Goal: Use online tool/utility

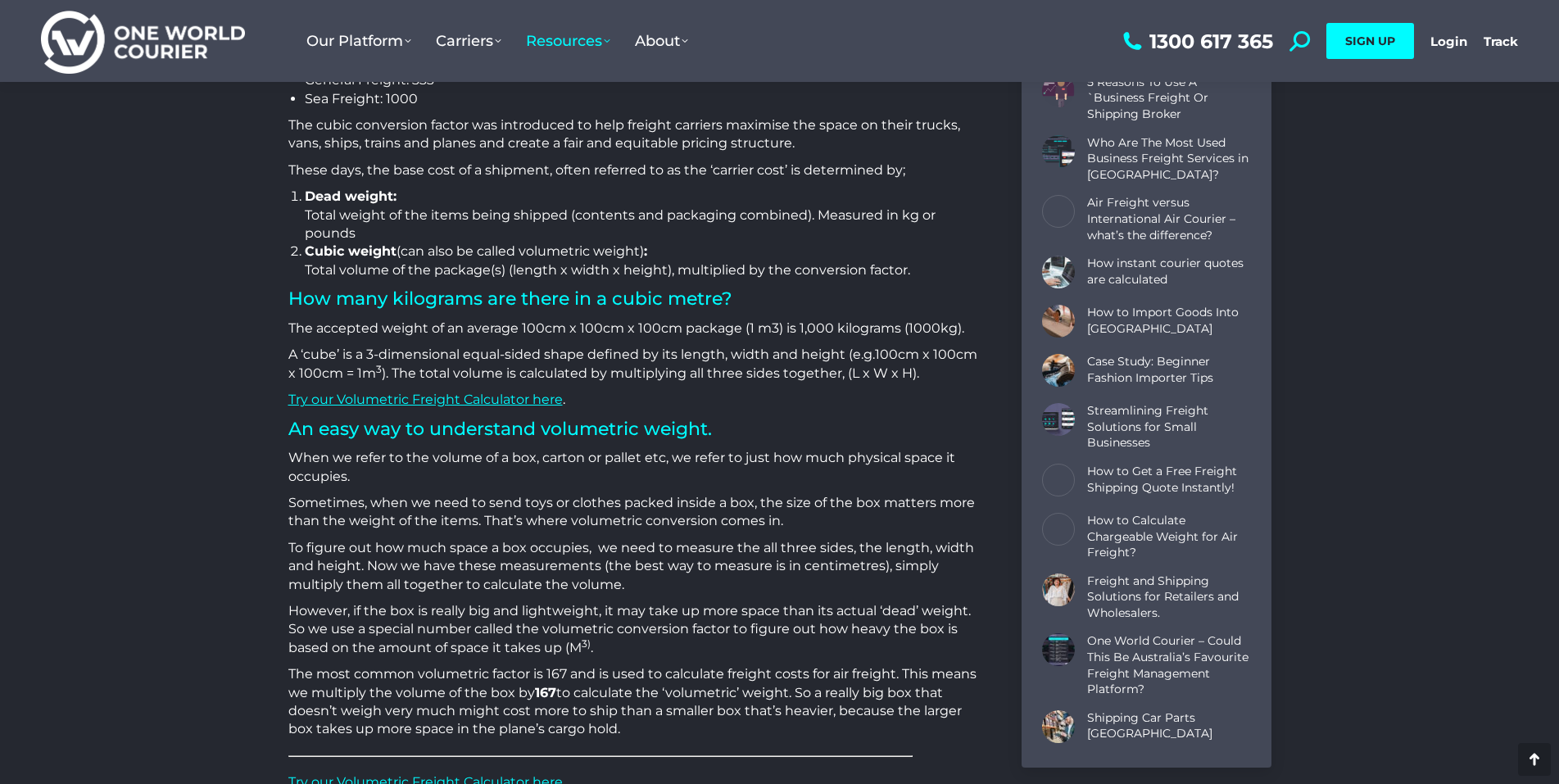
scroll to position [1229, 0]
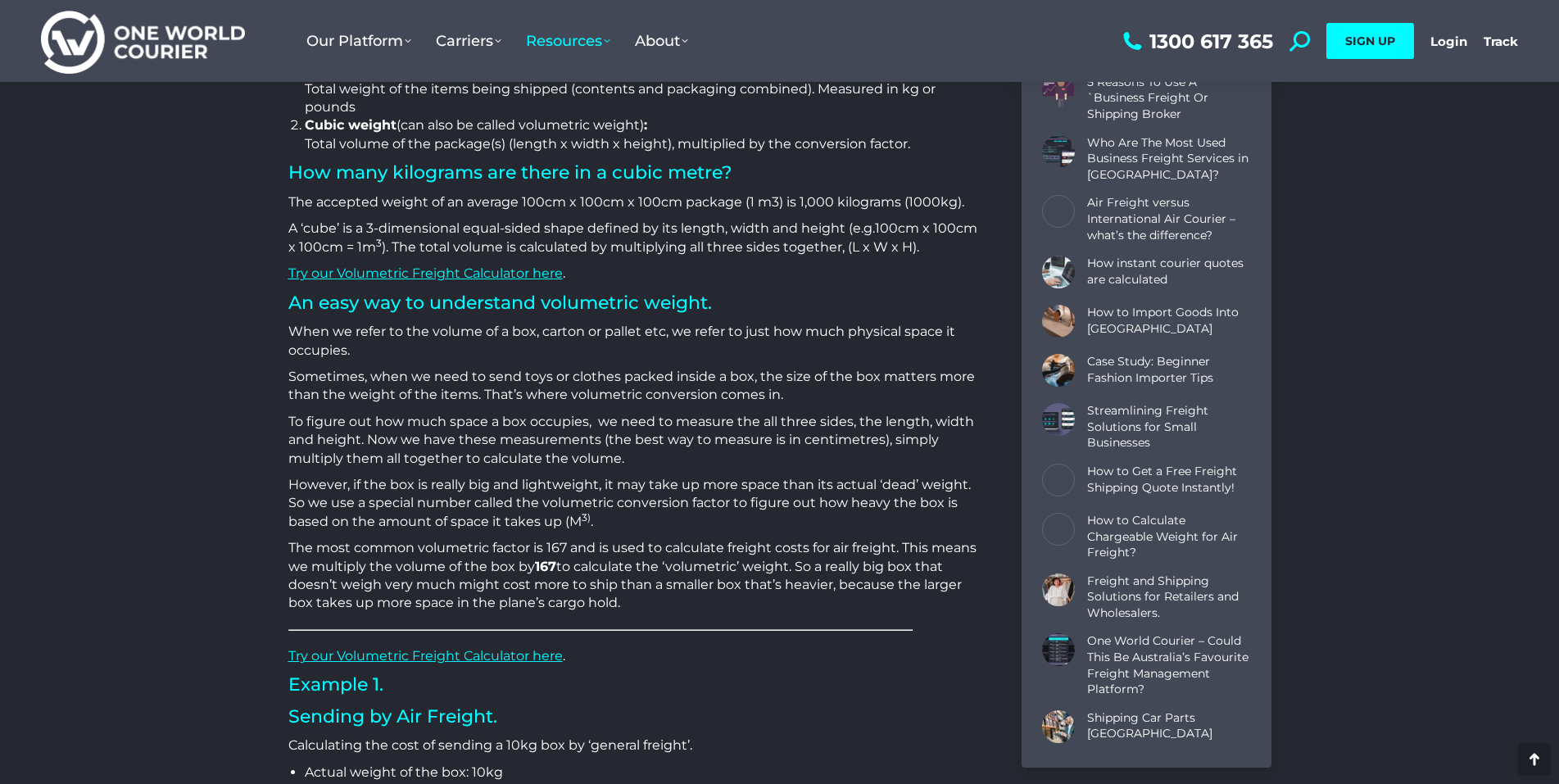
click at [409, 281] on p "Try our Volumetric Freight Calculator here ." at bounding box center [634, 273] width 692 height 18
click at [409, 278] on link "Try our Volumetric Freight Calculator here" at bounding box center [426, 273] width 274 height 16
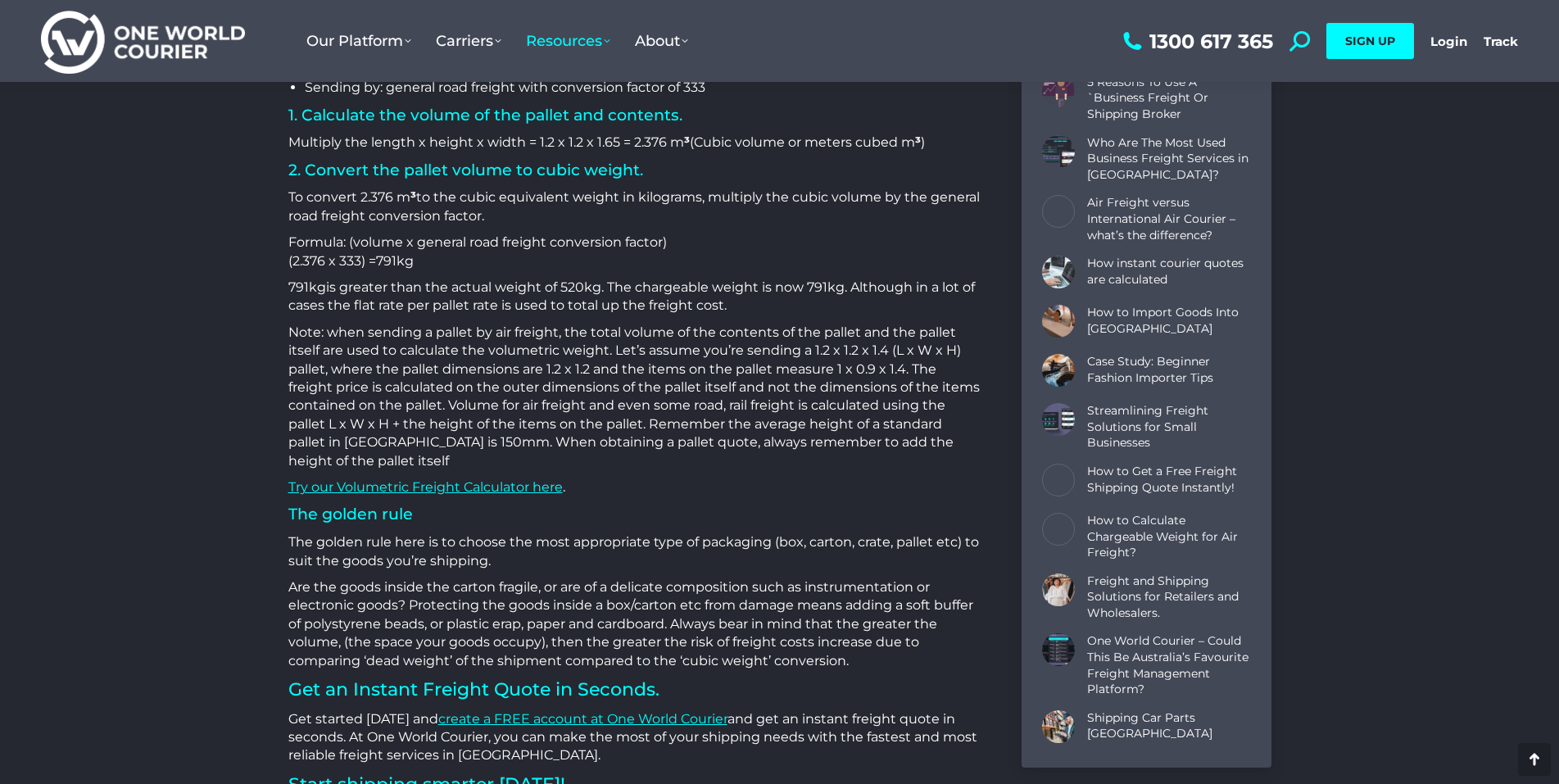
scroll to position [4670, 0]
